Goal: Task Accomplishment & Management: Use online tool/utility

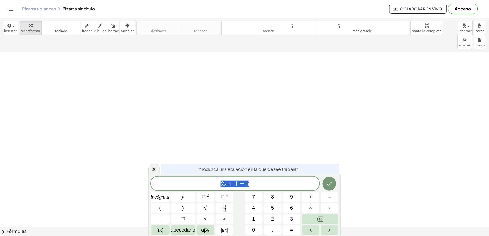
click at [290, 185] on span "2 x + 1 = 5" at bounding box center [235, 184] width 169 height 8
click at [440, 28] on body "Actividades matemáticas fáciles de comprender Empezar Banco de actividades Trab…" at bounding box center [244, 118] width 489 height 236
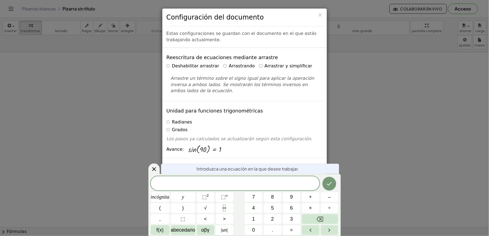
drag, startPoint x: 355, startPoint y: 144, endPoint x: 340, endPoint y: 149, distance: 15.7
click at [356, 144] on div "× Configuración del documento Estas configuraciones se guardan con el documento…" at bounding box center [244, 118] width 489 height 236
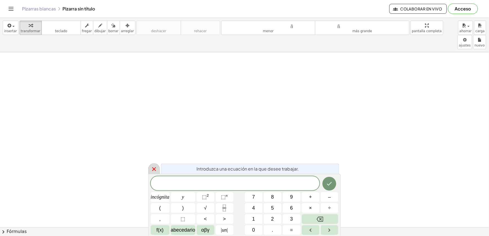
click at [158, 168] on div at bounding box center [154, 168] width 12 height 11
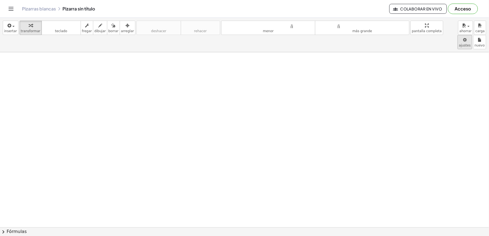
click at [438, 26] on body "Actividades matemáticas fáciles de comprender Empezar Banco de actividades Trab…" at bounding box center [244, 118] width 489 height 236
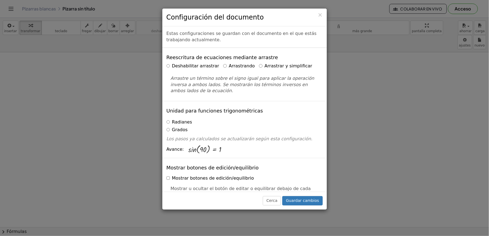
click at [259, 63] on label "Arrastrar y simplificar" at bounding box center [285, 66] width 53 height 6
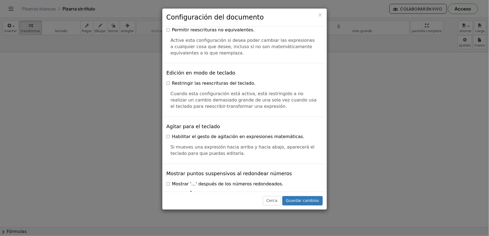
scroll to position [1324, 0]
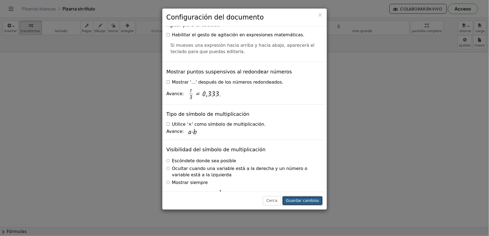
click at [310, 197] on button "Guardar cambios" at bounding box center [302, 200] width 40 height 9
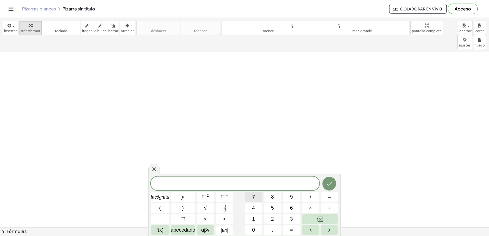
click at [248, 197] on button "7" at bounding box center [254, 197] width 18 height 10
click at [307, 209] on button "×" at bounding box center [311, 208] width 18 height 10
click at [330, 220] on button "Retroceso" at bounding box center [320, 219] width 37 height 10
click at [158, 199] on font "incógnita" at bounding box center [160, 196] width 19 height 5
click at [329, 200] on span "–" at bounding box center [329, 196] width 3 height 7
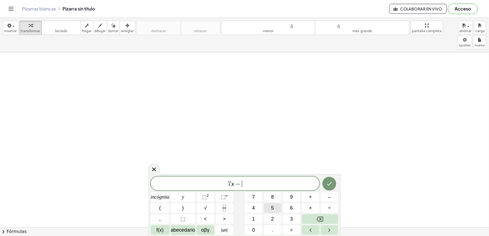
click at [270, 207] on button "5" at bounding box center [273, 208] width 18 height 10
click at [293, 229] on button "=" at bounding box center [292, 230] width 18 height 10
click at [295, 199] on button "9" at bounding box center [292, 197] width 18 height 10
click at [334, 183] on button "Hecho" at bounding box center [329, 184] width 14 height 14
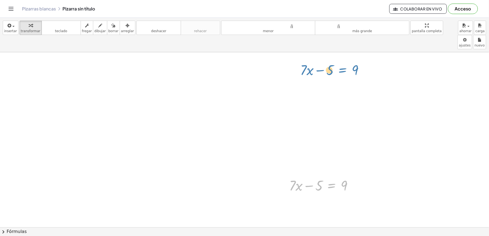
drag, startPoint x: 329, startPoint y: 174, endPoint x: 340, endPoint y: 59, distance: 115.7
drag, startPoint x: 331, startPoint y: 169, endPoint x: 101, endPoint y: 56, distance: 256.0
drag, startPoint x: 261, startPoint y: 166, endPoint x: 293, endPoint y: 177, distance: 33.7
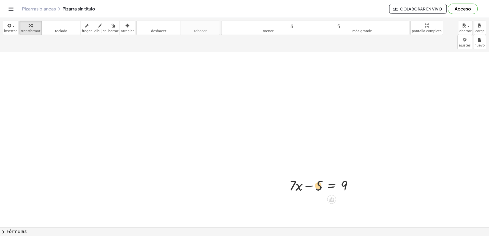
drag, startPoint x: 283, startPoint y: 173, endPoint x: 47, endPoint y: 49, distance: 266.6
click at [29, 75] on div at bounding box center [25, 85] width 8 height 21
drag, startPoint x: 67, startPoint y: 60, endPoint x: 111, endPoint y: 59, distance: 44.6
click at [111, 65] on div at bounding box center [75, 74] width 73 height 19
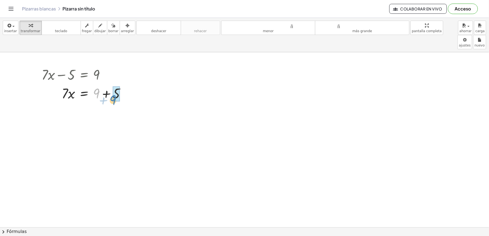
drag, startPoint x: 99, startPoint y: 75, endPoint x: 119, endPoint y: 76, distance: 19.3
drag, startPoint x: 70, startPoint y: 103, endPoint x: 65, endPoint y: 98, distance: 7.2
click at [63, 102] on div at bounding box center [85, 111] width 93 height 19
drag, startPoint x: 65, startPoint y: 98, endPoint x: 98, endPoint y: 99, distance: 32.5
click at [84, 75] on div "+ · 7 · x − 5 = 9 · 7 · x = + 9 + 5 · 7 · x = 14 · x · 7 · x = 14" at bounding box center [84, 75] width 0 height 0
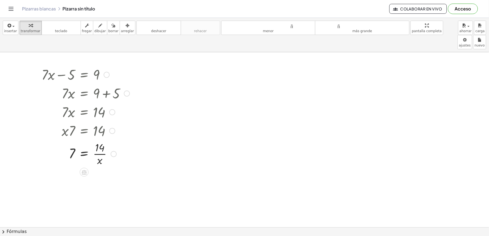
click at [94, 144] on div at bounding box center [85, 153] width 93 height 27
drag, startPoint x: 94, startPoint y: 141, endPoint x: 487, endPoint y: 83, distance: 397.4
click at [486, 83] on div "+ · 7 · x − 5 = 9 · 7 · x = + 9 + 5 · 7 · x = 14 · x · 7 = 14 · 14 · x 7 · x = …" at bounding box center [244, 139] width 489 height 175
drag, startPoint x: 279, startPoint y: 119, endPoint x: 231, endPoint y: 135, distance: 50.9
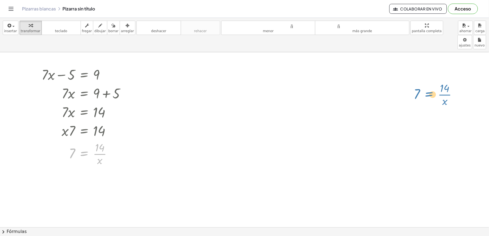
drag, startPoint x: 118, startPoint y: 141, endPoint x: 436, endPoint y: 82, distance: 323.4
click at [114, 151] on div at bounding box center [114, 154] width 6 height 6
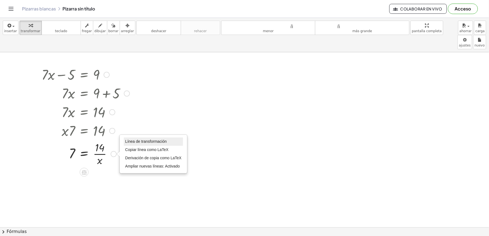
click at [165, 139] on font "Línea de transformación" at bounding box center [146, 141] width 42 height 4
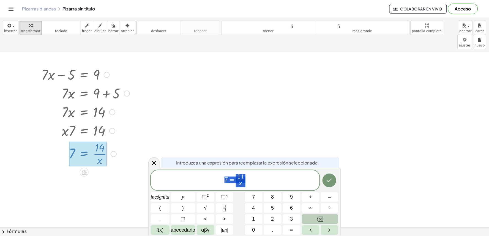
click at [323, 219] on button "Retroceso" at bounding box center [320, 219] width 37 height 10
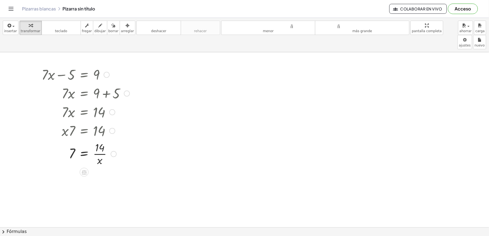
click at [115, 151] on div "Línea de transformación Copiar línea como LaTeX Derivación de copia como LaTeX …" at bounding box center [114, 154] width 6 height 6
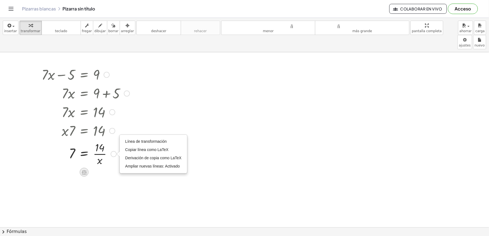
click at [81, 169] on icon at bounding box center [84, 172] width 6 height 6
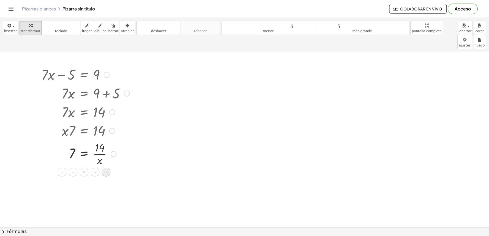
click at [108, 170] on icon at bounding box center [106, 172] width 5 height 5
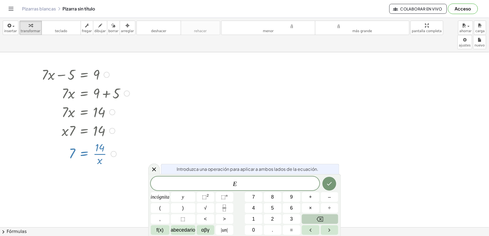
click at [322, 217] on icon "Retroceso" at bounding box center [320, 219] width 7 height 5
click at [323, 183] on button "Hecho" at bounding box center [329, 184] width 14 height 14
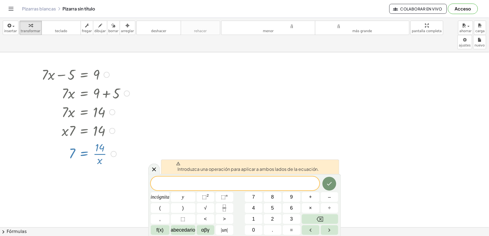
drag, startPoint x: 142, startPoint y: 179, endPoint x: 135, endPoint y: 176, distance: 7.6
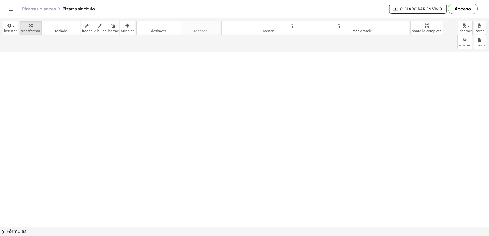
scroll to position [214, 0]
click at [221, 177] on div at bounding box center [244, 45] width 489 height 413
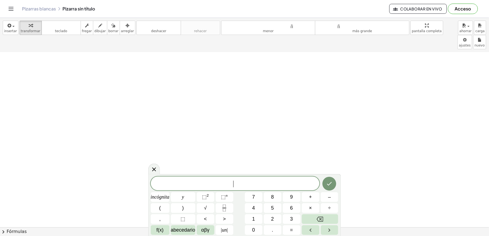
click at [124, 101] on div at bounding box center [244, 45] width 489 height 413
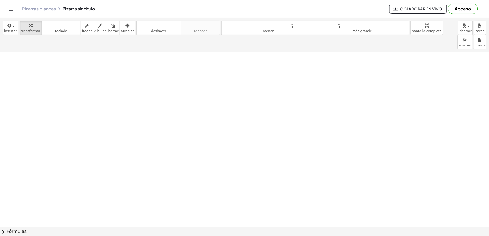
click at [225, 181] on div at bounding box center [244, 45] width 489 height 413
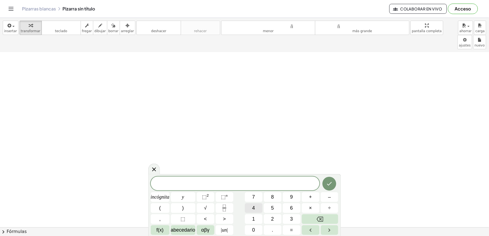
click at [253, 205] on span "4" at bounding box center [253, 207] width 3 height 7
click at [187, 196] on button "y" at bounding box center [183, 197] width 24 height 10
click at [335, 194] on button "–" at bounding box center [330, 197] width 18 height 10
click at [294, 196] on button "9" at bounding box center [292, 197] width 18 height 10
click at [295, 230] on button "=" at bounding box center [292, 230] width 18 height 10
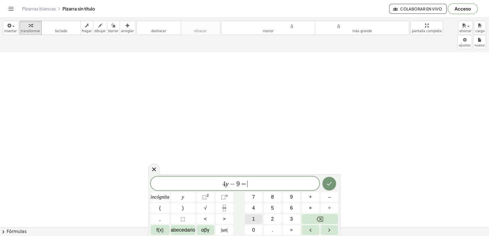
click at [254, 216] on span "1" at bounding box center [253, 218] width 3 height 7
click at [330, 186] on icon "Hecho" at bounding box center [329, 183] width 7 height 7
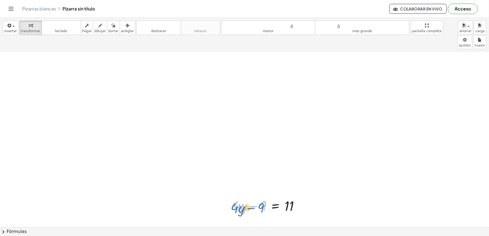
click at [258, 196] on div at bounding box center [268, 205] width 76 height 19
drag, startPoint x: 300, startPoint y: 188, endPoint x: 297, endPoint y: 194, distance: 6.5
click at [276, 206] on div "+ · 4 · y − 9 = 11" at bounding box center [276, 206] width 0 height 0
drag, startPoint x: 262, startPoint y: 91, endPoint x: 305, endPoint y: 89, distance: 43.5
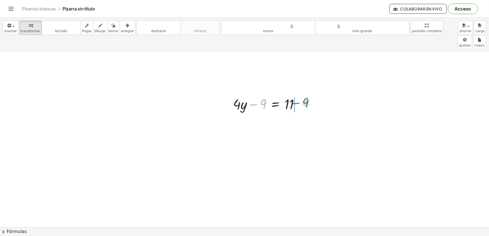
click at [305, 95] on div at bounding box center [268, 104] width 76 height 19
drag, startPoint x: 296, startPoint y: 105, endPoint x: 301, endPoint y: 108, distance: 6.3
click at [296, 113] on div at bounding box center [278, 122] width 96 height 19
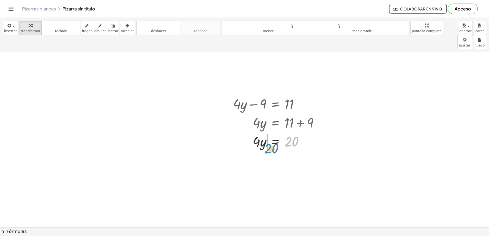
drag, startPoint x: 291, startPoint y: 125, endPoint x: 271, endPoint y: 131, distance: 21.4
click at [271, 132] on div at bounding box center [278, 141] width 96 height 19
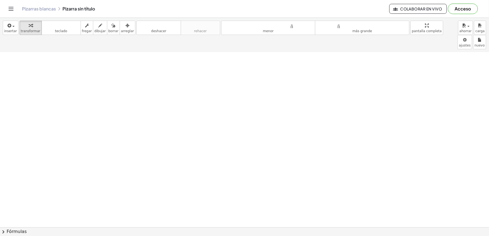
scroll to position [501, 0]
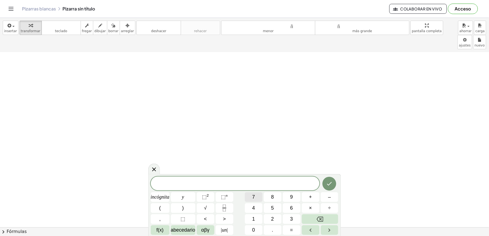
click at [249, 199] on button "7" at bounding box center [254, 197] width 18 height 10
click at [162, 193] on button "incógnita" at bounding box center [160, 197] width 19 height 10
click at [311, 199] on font "+" at bounding box center [310, 196] width 3 height 5
click at [274, 210] on button "5" at bounding box center [273, 208] width 18 height 10
click at [290, 230] on font "=" at bounding box center [291, 229] width 3 height 5
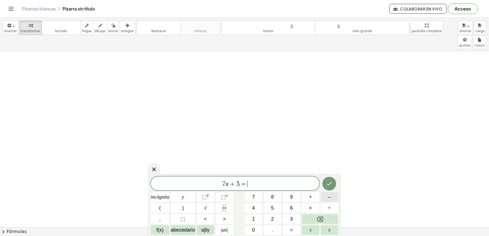
click at [328, 197] on font "–" at bounding box center [329, 196] width 3 height 5
click at [256, 216] on button "1" at bounding box center [254, 219] width 18 height 10
click at [295, 208] on button "6" at bounding box center [292, 208] width 18 height 10
click at [334, 186] on button "Hecho" at bounding box center [329, 184] width 14 height 14
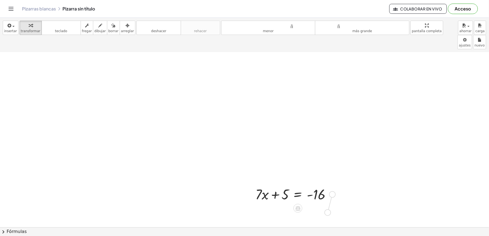
drag, startPoint x: 333, startPoint y: 181, endPoint x: 328, endPoint y: 193, distance: 13.2
drag, startPoint x: 306, startPoint y: 190, endPoint x: 311, endPoint y: 136, distance: 53.9
click at [302, 185] on div at bounding box center [294, 194] width 85 height 19
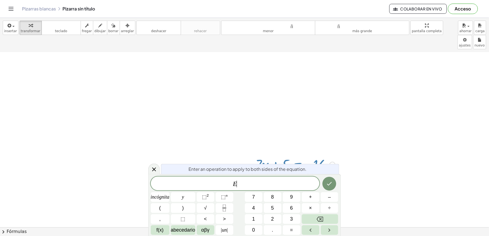
click at [299, 180] on span "E ​" at bounding box center [235, 184] width 169 height 8
click at [328, 182] on icon "Hecho" at bounding box center [329, 183] width 7 height 7
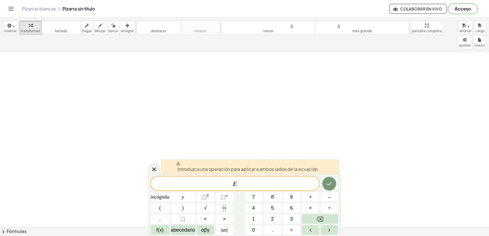
drag, startPoint x: 280, startPoint y: 94, endPoint x: 277, endPoint y: 141, distance: 47.4
drag, startPoint x: 273, startPoint y: 111, endPoint x: 161, endPoint y: 127, distance: 113.6
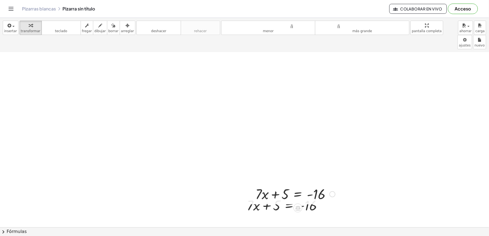
scroll to position [501, 0]
drag, startPoint x: 275, startPoint y: 188, endPoint x: 289, endPoint y: 82, distance: 106.0
drag, startPoint x: 284, startPoint y: 181, endPoint x: 255, endPoint y: 59, distance: 125.3
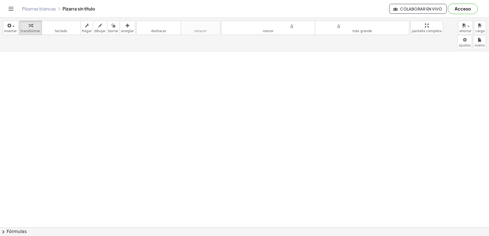
scroll to position [757, 0]
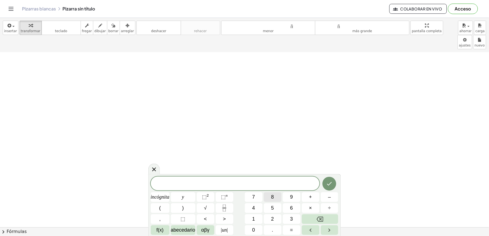
click at [273, 197] on font "8" at bounding box center [272, 196] width 3 height 5
click at [188, 194] on button "y" at bounding box center [183, 197] width 24 height 10
click at [317, 197] on button "+" at bounding box center [311, 197] width 18 height 10
click at [277, 213] on div "8 y + ​ incógnita y ⬚ 2 ⬚ n 7 8 9 + – ( ) √ 4 5 6 × ÷ , ⬚ < > 1 2 3 f(x) abeced…" at bounding box center [245, 206] width 188 height 58
click at [290, 215] on span "3" at bounding box center [291, 218] width 3 height 7
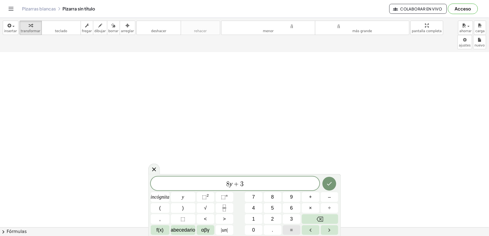
click at [291, 229] on font "=" at bounding box center [291, 229] width 3 height 5
click at [312, 219] on button "Retroceso" at bounding box center [320, 219] width 37 height 10
click at [313, 219] on button "Retroceso" at bounding box center [320, 219] width 37 height 10
click at [314, 215] on button "Retroceso" at bounding box center [320, 219] width 37 height 10
click at [327, 222] on button "Retroceso" at bounding box center [320, 219] width 37 height 10
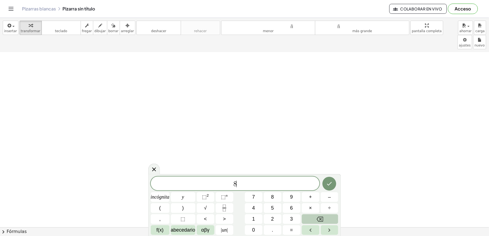
click at [327, 222] on button "Retroceso" at bounding box center [320, 219] width 37 height 10
click at [264, 196] on button "8" at bounding box center [273, 197] width 18 height 10
click at [190, 200] on button "y" at bounding box center [183, 197] width 24 height 10
click at [310, 196] on font "+" at bounding box center [310, 196] width 3 height 5
click at [274, 219] on font "2" at bounding box center [272, 218] width 3 height 5
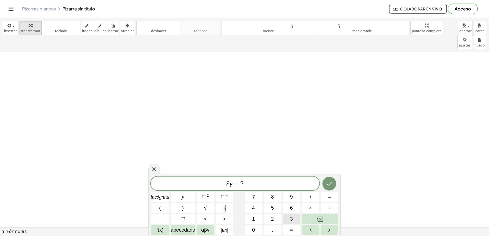
click at [293, 221] on button "3" at bounding box center [292, 219] width 18 height 10
click at [292, 232] on button "=" at bounding box center [292, 230] width 18 height 10
click at [325, 198] on button "–" at bounding box center [330, 197] width 18 height 10
click at [294, 196] on button "9" at bounding box center [292, 197] width 18 height 10
click at [330, 186] on icon "Hecho" at bounding box center [329, 183] width 7 height 7
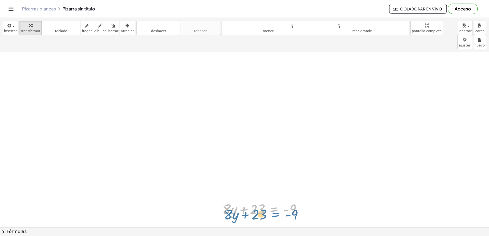
drag, startPoint x: 273, startPoint y: 193, endPoint x: 274, endPoint y: 198, distance: 5.5
click at [274, 199] on div at bounding box center [263, 208] width 89 height 19
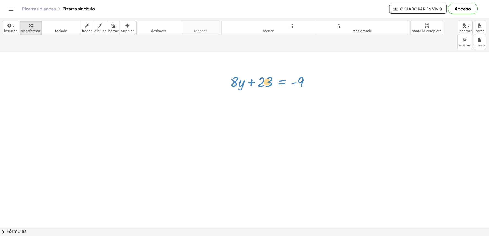
drag, startPoint x: 276, startPoint y: 196, endPoint x: 276, endPoint y: 69, distance: 127.3
drag, startPoint x: 275, startPoint y: 194, endPoint x: 285, endPoint y: 55, distance: 139.8
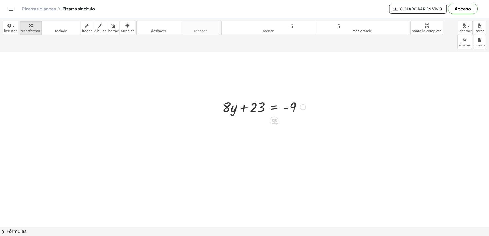
scroll to position [849, 0]
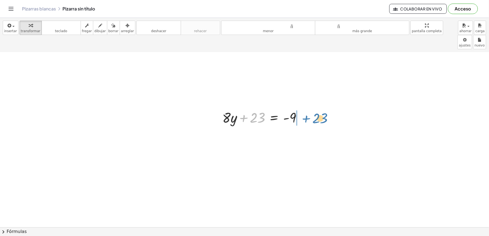
drag, startPoint x: 248, startPoint y: 105, endPoint x: 314, endPoint y: 103, distance: 66.0
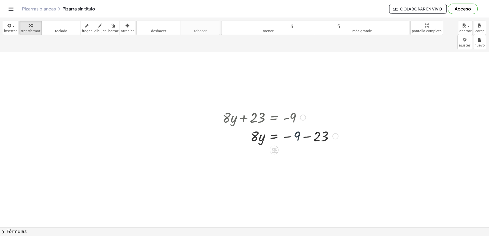
click at [295, 126] on div at bounding box center [280, 135] width 122 height 19
click at [298, 126] on div at bounding box center [280, 135] width 122 height 19
click at [304, 126] on div at bounding box center [280, 135] width 122 height 19
drag, startPoint x: 249, startPoint y: 141, endPoint x: 287, endPoint y: 152, distance: 39.7
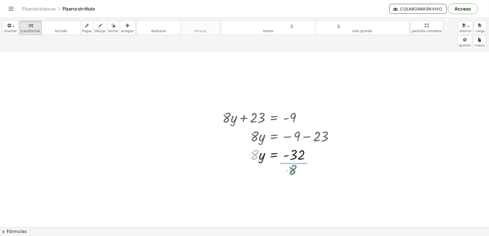
click at [301, 165] on div at bounding box center [280, 177] width 122 height 27
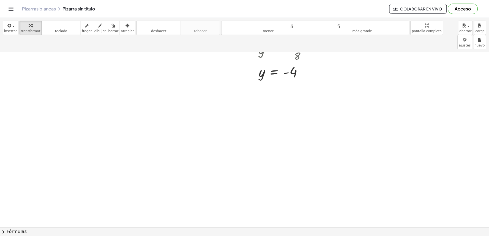
scroll to position [1008, 0]
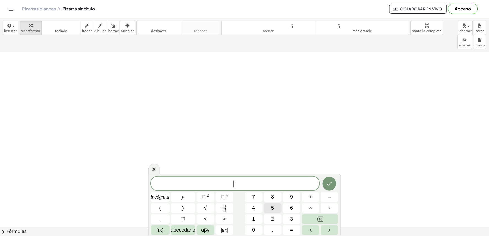
click at [279, 208] on button "5" at bounding box center [273, 208] width 18 height 10
click at [309, 209] on font "×" at bounding box center [310, 207] width 3 height 5
click at [318, 216] on button "Retroceso" at bounding box center [320, 219] width 37 height 10
click at [167, 196] on font "incógnita" at bounding box center [160, 196] width 19 height 5
click at [317, 200] on button "+" at bounding box center [311, 197] width 18 height 10
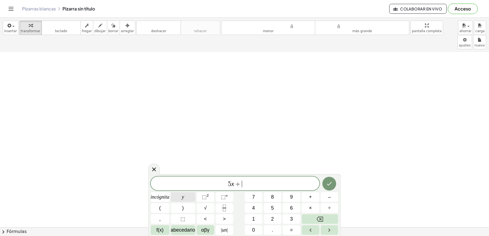
click at [179, 200] on button "y" at bounding box center [183, 197] width 24 height 10
click at [289, 230] on button "=" at bounding box center [292, 230] width 18 height 10
click at [295, 221] on button "3" at bounding box center [292, 219] width 18 height 10
click at [332, 188] on button "Hecho" at bounding box center [329, 184] width 14 height 14
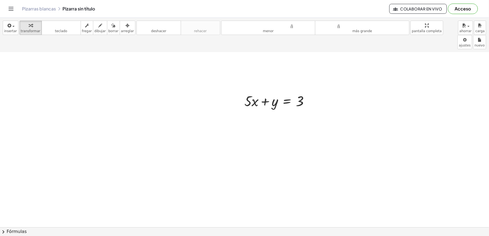
scroll to position [1130, 0]
click at [267, 61] on div at bounding box center [278, 70] width 75 height 19
drag, startPoint x: 269, startPoint y: 56, endPoint x: 309, endPoint y: 51, distance: 41.1
click at [309, 61] on div at bounding box center [278, 70] width 75 height 19
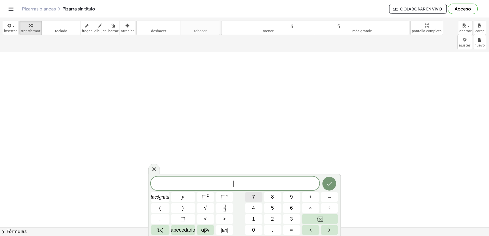
click at [253, 200] on span "7" at bounding box center [253, 196] width 3 height 7
click at [190, 197] on button "y" at bounding box center [183, 197] width 24 height 10
click at [310, 200] on span "+" at bounding box center [310, 196] width 3 height 7
click at [164, 200] on span "incógnita" at bounding box center [160, 196] width 19 height 7
click at [290, 227] on button "=" at bounding box center [292, 230] width 18 height 10
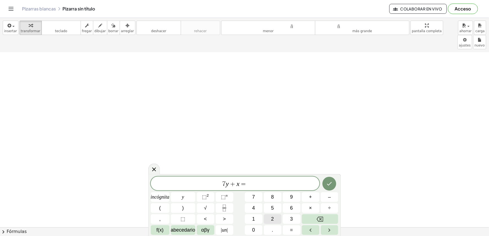
click at [257, 221] on button "1" at bounding box center [254, 219] width 18 height 10
click at [276, 215] on button "2" at bounding box center [273, 219] width 18 height 10
click at [327, 177] on button "Hecho" at bounding box center [329, 184] width 14 height 14
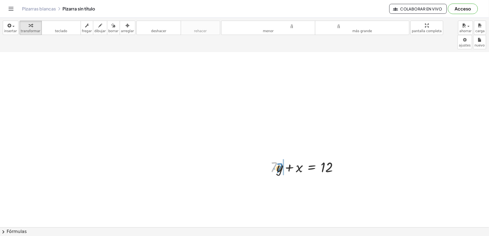
drag, startPoint x: 273, startPoint y: 152, endPoint x: 282, endPoint y: 155, distance: 9.4
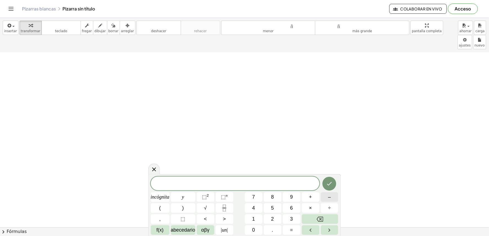
click at [323, 196] on button "–" at bounding box center [330, 197] width 18 height 10
click at [273, 219] on font "2" at bounding box center [272, 218] width 3 height 5
click at [166, 198] on font "incógnita" at bounding box center [160, 196] width 19 height 5
click at [308, 197] on button "+" at bounding box center [311, 197] width 18 height 10
click at [276, 211] on button "5" at bounding box center [273, 208] width 18 height 10
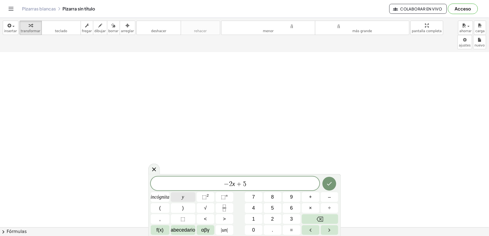
click at [183, 197] on font "y" at bounding box center [183, 196] width 2 height 5
click at [294, 230] on button "=" at bounding box center [292, 230] width 18 height 10
click at [292, 219] on font "3" at bounding box center [291, 218] width 3 height 5
click at [329, 187] on icon "Hecho" at bounding box center [329, 183] width 7 height 7
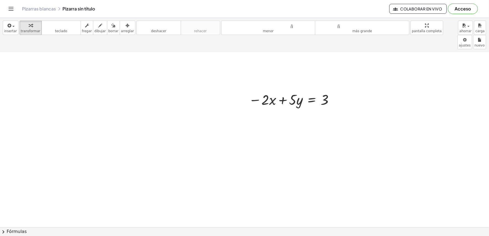
scroll to position [1606, 0]
drag, startPoint x: 118, startPoint y: 150, endPoint x: 192, endPoint y: 150, distance: 73.7
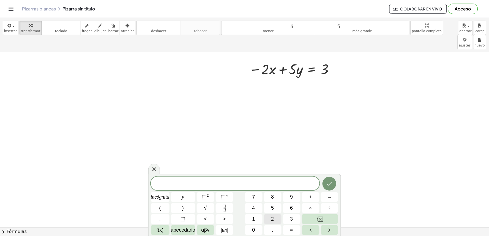
click at [268, 214] on button "2" at bounding box center [273, 219] width 18 height 10
click at [164, 199] on font "incógnita" at bounding box center [160, 196] width 19 height 5
click at [309, 195] on font "+" at bounding box center [310, 196] width 3 height 5
click at [257, 196] on button "7" at bounding box center [254, 197] width 18 height 10
click at [292, 232] on button "=" at bounding box center [292, 230] width 18 height 10
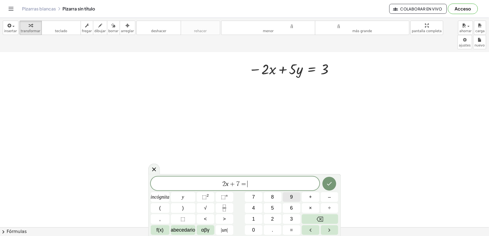
click at [289, 199] on button "9" at bounding box center [292, 197] width 18 height 10
click at [238, 183] on span "2 x + 7 = 9 ​" at bounding box center [235, 184] width 169 height 8
click at [190, 197] on button "y" at bounding box center [183, 197] width 24 height 10
click at [329, 184] on icon "Hecho" at bounding box center [329, 183] width 7 height 7
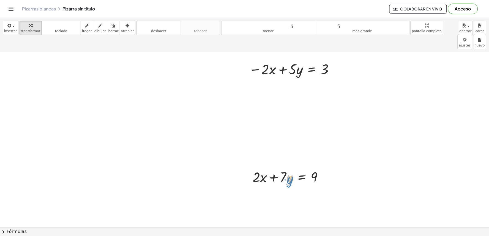
drag, startPoint x: 290, startPoint y: 168, endPoint x: 291, endPoint y: 164, distance: 3.6
click at [291, 168] on div at bounding box center [290, 176] width 80 height 19
drag, startPoint x: 304, startPoint y: 163, endPoint x: 309, endPoint y: 78, distance: 84.3
drag, startPoint x: 290, startPoint y: 169, endPoint x: 294, endPoint y: 169, distance: 4.7
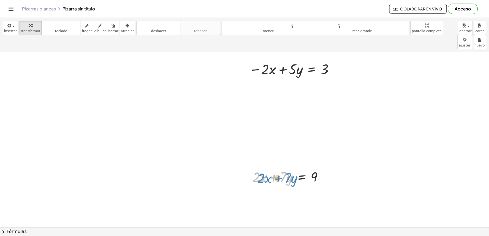
click at [294, 169] on div at bounding box center [290, 176] width 80 height 19
drag, startPoint x: 301, startPoint y: 166, endPoint x: 307, endPoint y: 83, distance: 83.5
